Goal: Transaction & Acquisition: Book appointment/travel/reservation

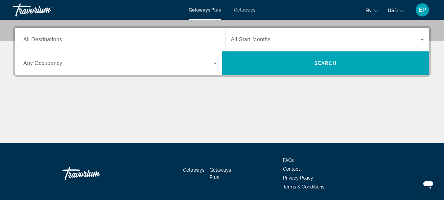
scroll to position [158, 0]
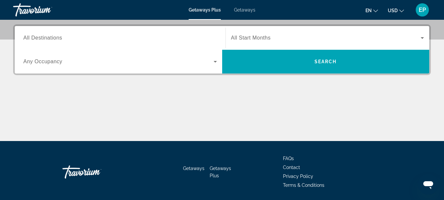
click at [56, 38] on span "All Destinations" at bounding box center [42, 38] width 39 height 6
click at [56, 38] on input "Destination All Destinations" at bounding box center [120, 38] width 194 height 8
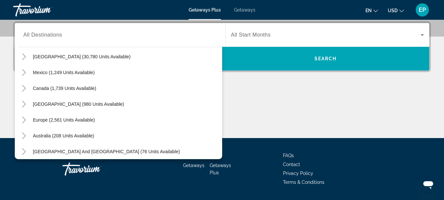
scroll to position [0, 0]
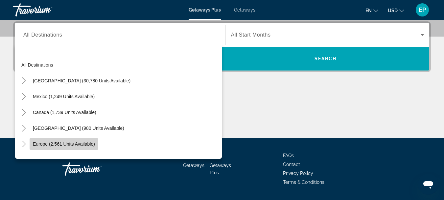
click at [52, 142] on span "Europe (2,561 units available)" at bounding box center [64, 143] width 62 height 5
type input "**********"
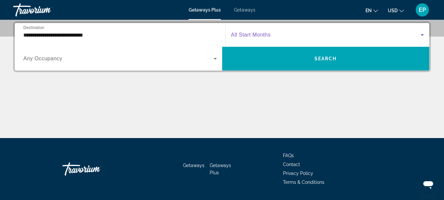
click at [365, 37] on span "Search widget" at bounding box center [326, 35] width 190 height 8
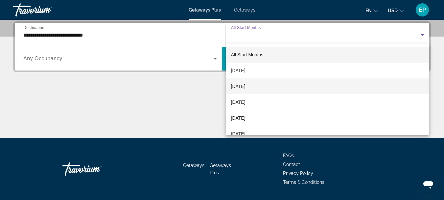
click at [240, 86] on span "[DATE]" at bounding box center [238, 86] width 14 height 8
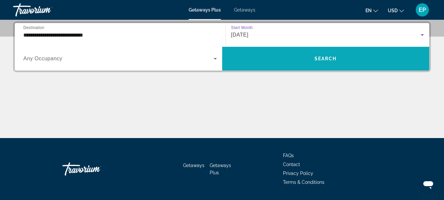
click at [339, 55] on span "Search widget" at bounding box center [326, 59] width 208 height 16
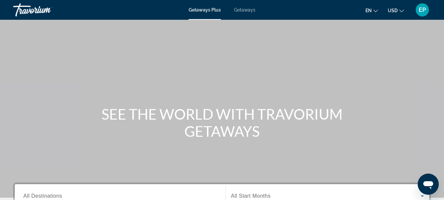
click at [244, 9] on span "Getaways" at bounding box center [244, 9] width 21 height 5
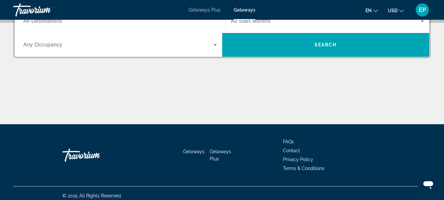
click at [221, 25] on div "Destination All Destinations" at bounding box center [120, 21] width 204 height 19
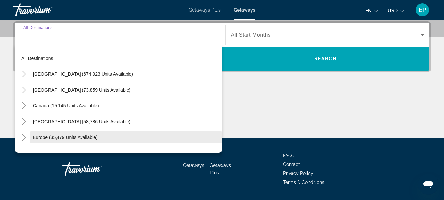
click at [86, 137] on span "Europe (35,479 units available)" at bounding box center [65, 137] width 65 height 5
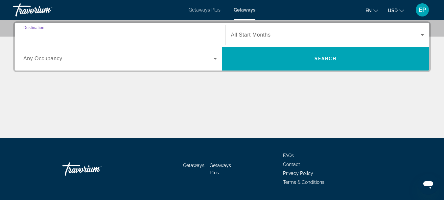
type input "**********"
click at [264, 34] on span "All Start Months" at bounding box center [251, 35] width 40 height 6
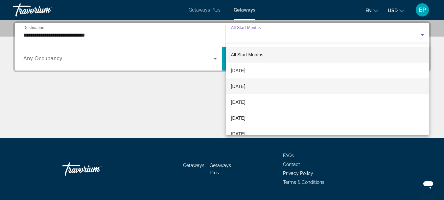
click at [246, 87] on span "[DATE]" at bounding box center [238, 86] width 14 height 8
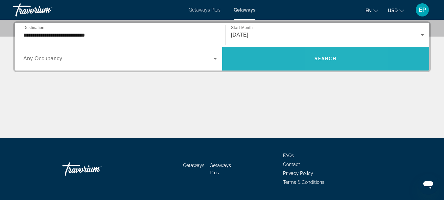
click at [331, 55] on span "Search widget" at bounding box center [326, 59] width 208 height 16
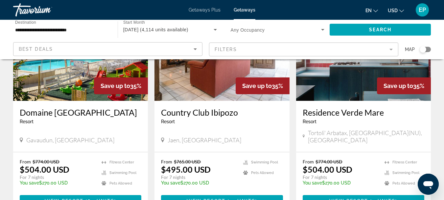
scroll to position [820, 0]
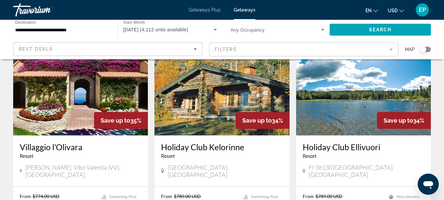
scroll to position [53, 0]
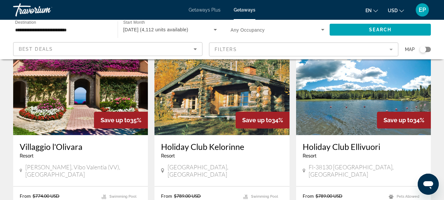
click at [391, 49] on mat-form-field "Filters" at bounding box center [304, 49] width 190 height 14
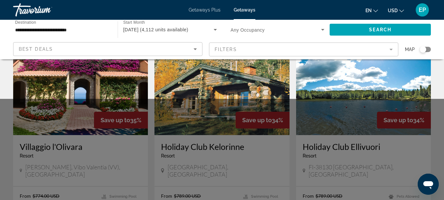
click at [391, 47] on mat-form-field "Filters" at bounding box center [304, 49] width 190 height 14
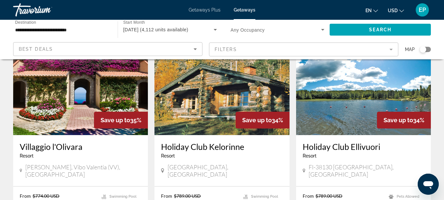
click at [391, 47] on mat-form-field "Filters" at bounding box center [304, 49] width 190 height 14
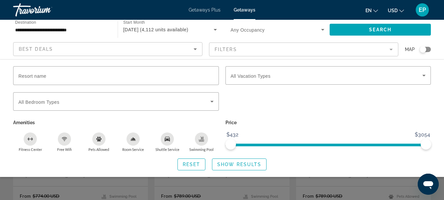
click at [391, 47] on mat-form-field "Filters" at bounding box center [304, 49] width 190 height 14
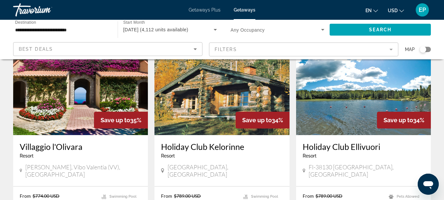
click at [391, 47] on mat-form-field "Filters" at bounding box center [304, 49] width 190 height 14
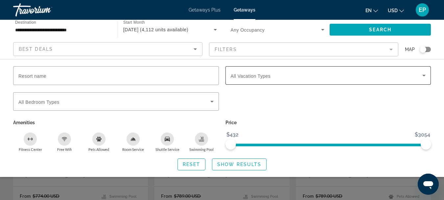
click at [424, 75] on icon "Search widget" at bounding box center [424, 76] width 3 height 2
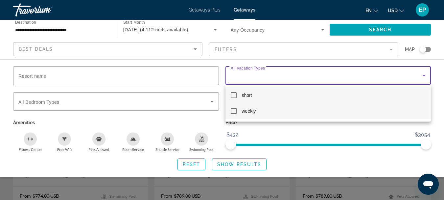
click at [234, 108] on mat-pseudo-checkbox at bounding box center [234, 111] width 6 height 6
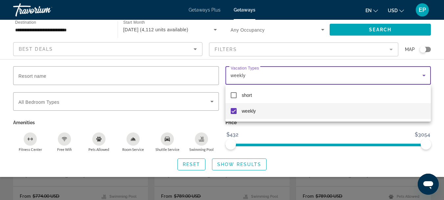
click at [201, 161] on div at bounding box center [222, 100] width 444 height 200
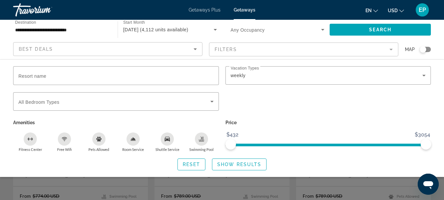
scroll to position [227, 0]
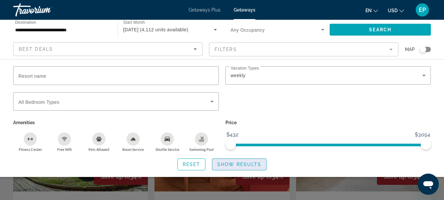
click at [242, 163] on span "Show Results" at bounding box center [239, 164] width 44 height 5
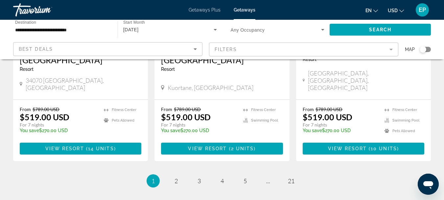
scroll to position [846, 0]
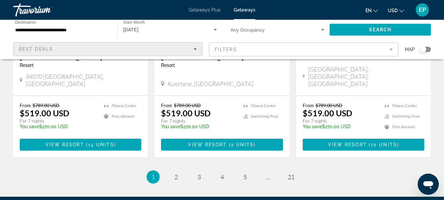
click at [194, 51] on icon "Sort by" at bounding box center [195, 49] width 8 height 8
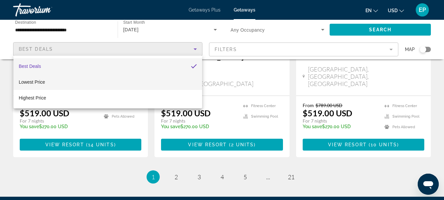
click at [169, 82] on mat-option "Lowest Price" at bounding box center [107, 82] width 189 height 16
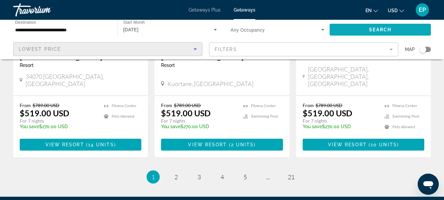
click at [386, 27] on span "Search" at bounding box center [380, 29] width 22 height 5
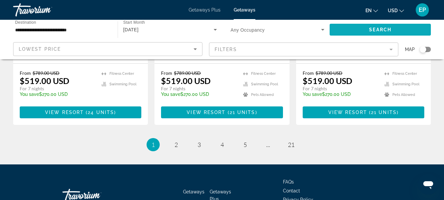
scroll to position [869, 0]
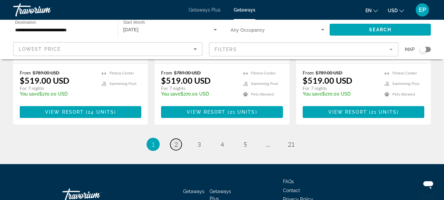
click at [177, 140] on span "2" at bounding box center [176, 143] width 3 height 7
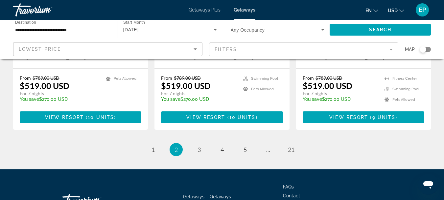
scroll to position [884, 0]
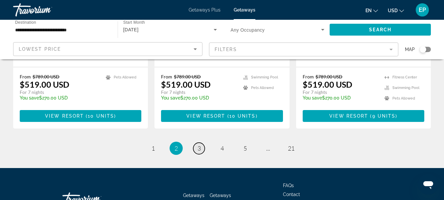
click at [204, 142] on link "page 3" at bounding box center [199, 148] width 12 height 12
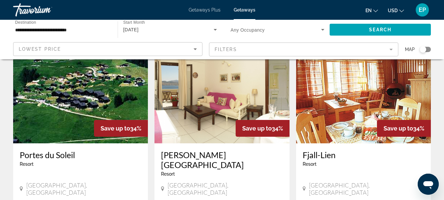
scroll to position [276, 0]
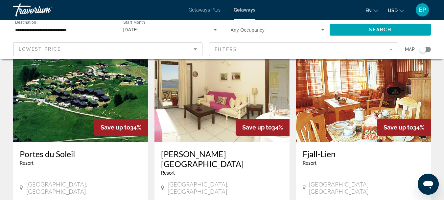
click at [188, 149] on h3 "[PERSON_NAME][GEOGRAPHIC_DATA]" at bounding box center [222, 159] width 122 height 20
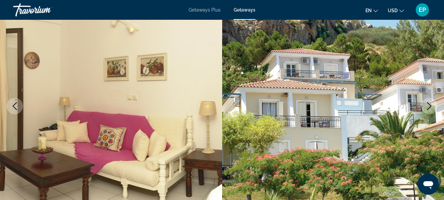
scroll to position [132, 0]
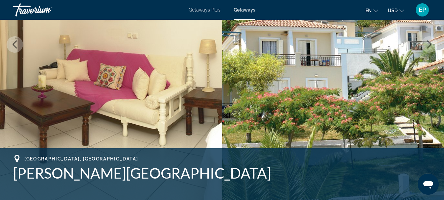
click at [432, 44] on icon "Next image" at bounding box center [430, 44] width 8 height 8
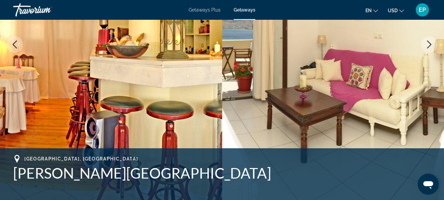
click at [432, 44] on icon "Next image" at bounding box center [430, 44] width 8 height 8
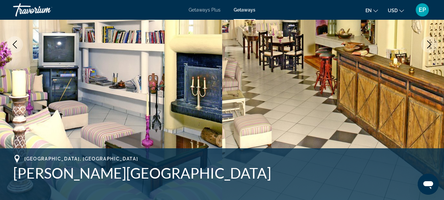
click at [432, 44] on icon "Next image" at bounding box center [430, 44] width 8 height 8
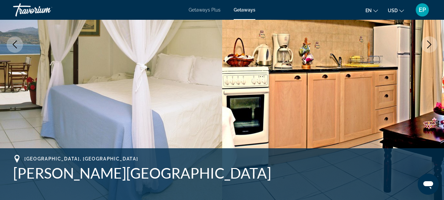
click at [432, 44] on icon "Next image" at bounding box center [430, 44] width 8 height 8
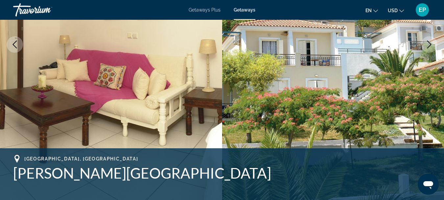
scroll to position [306, 0]
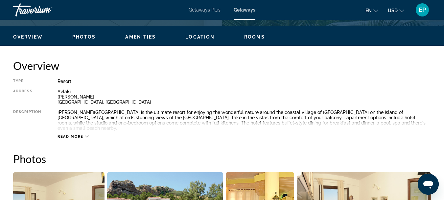
click at [87, 135] on icon "Main content" at bounding box center [87, 137] width 4 height 4
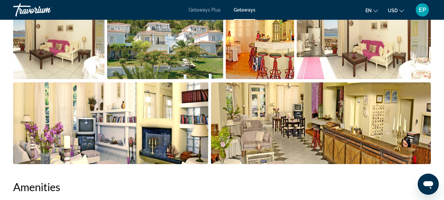
scroll to position [656, 0]
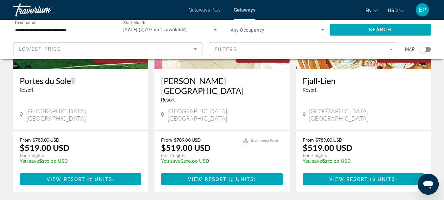
scroll to position [524, 0]
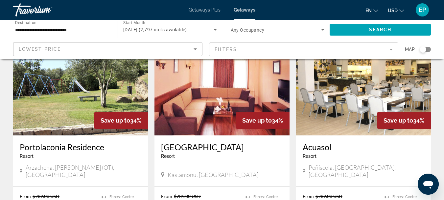
click at [368, 92] on img "Main content" at bounding box center [363, 82] width 135 height 105
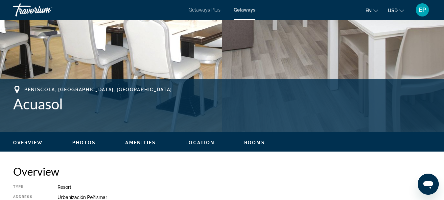
scroll to position [211, 0]
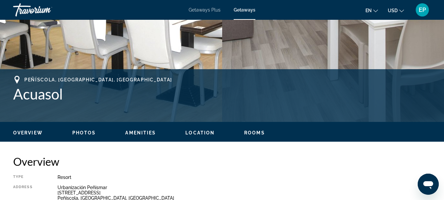
click at [79, 133] on span "Photos" at bounding box center [84, 132] width 24 height 5
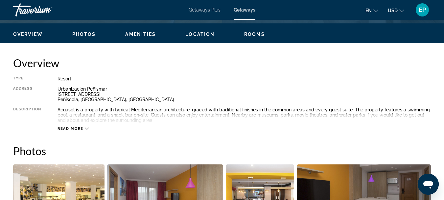
scroll to position [308, 0]
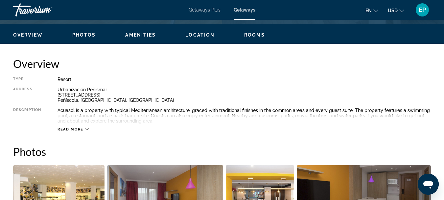
click at [87, 128] on div "Read more" at bounding box center [245, 123] width 374 height 18
click at [87, 128] on icon "Main content" at bounding box center [87, 129] width 4 height 4
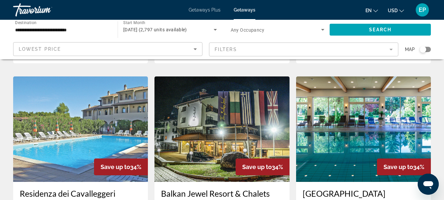
scroll to position [874, 0]
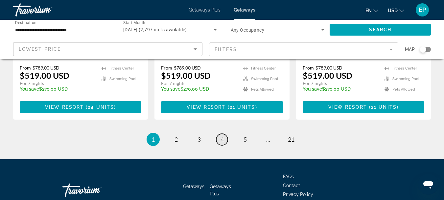
click at [224, 134] on link "page 4" at bounding box center [222, 140] width 12 height 12
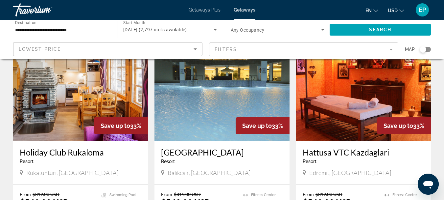
scroll to position [803, 0]
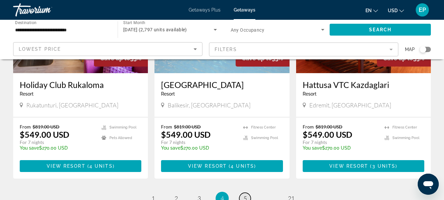
click at [244, 194] on span "5" at bounding box center [245, 197] width 3 height 7
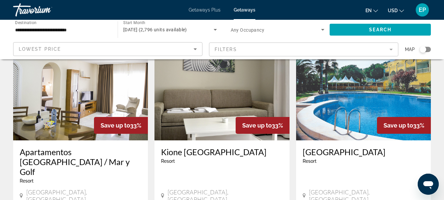
scroll to position [540, 0]
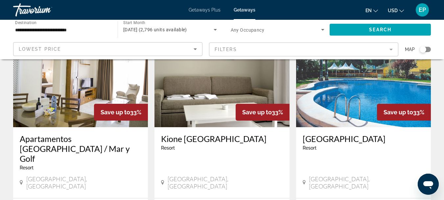
click at [48, 175] on span "[GEOGRAPHIC_DATA], [GEOGRAPHIC_DATA]" at bounding box center [83, 182] width 115 height 14
click at [350, 134] on h3 "[GEOGRAPHIC_DATA]" at bounding box center [364, 139] width 122 height 10
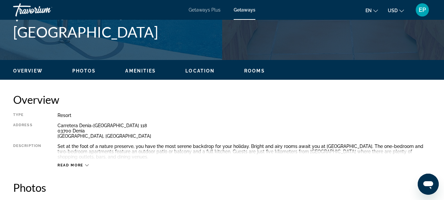
scroll to position [303, 0]
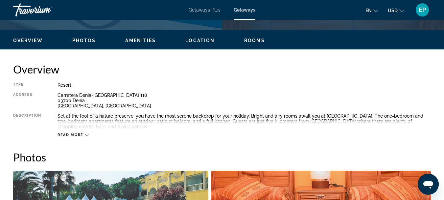
click at [85, 135] on icon "Main content" at bounding box center [87, 135] width 4 height 4
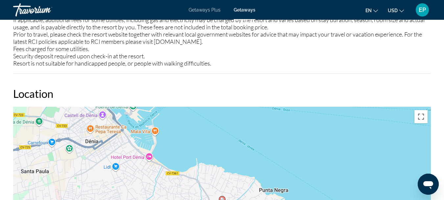
scroll to position [1030, 0]
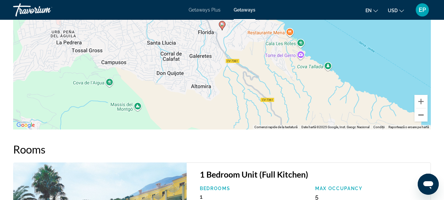
click at [419, 114] on button "Micșorează" at bounding box center [421, 114] width 13 height 13
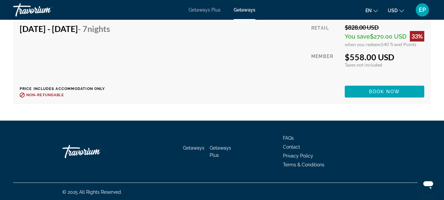
scroll to position [1312, 0]
